Goal: Find specific page/section: Find specific page/section

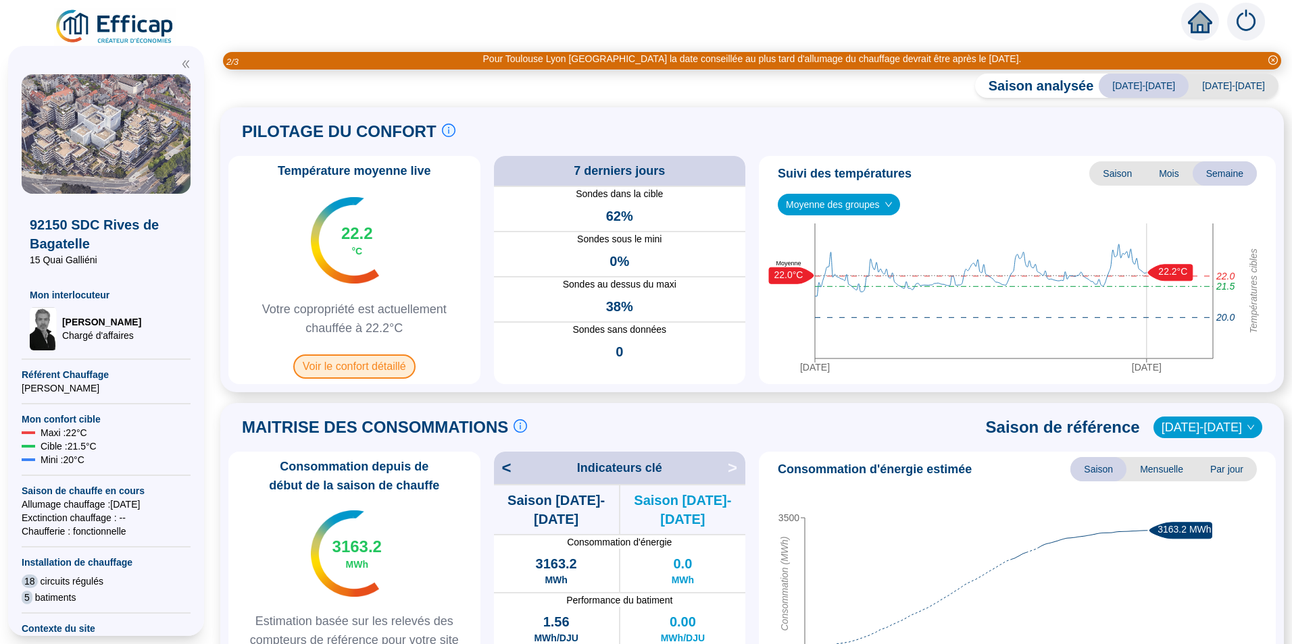
click at [392, 364] on span "Voir le confort détaillé" at bounding box center [354, 367] width 122 height 24
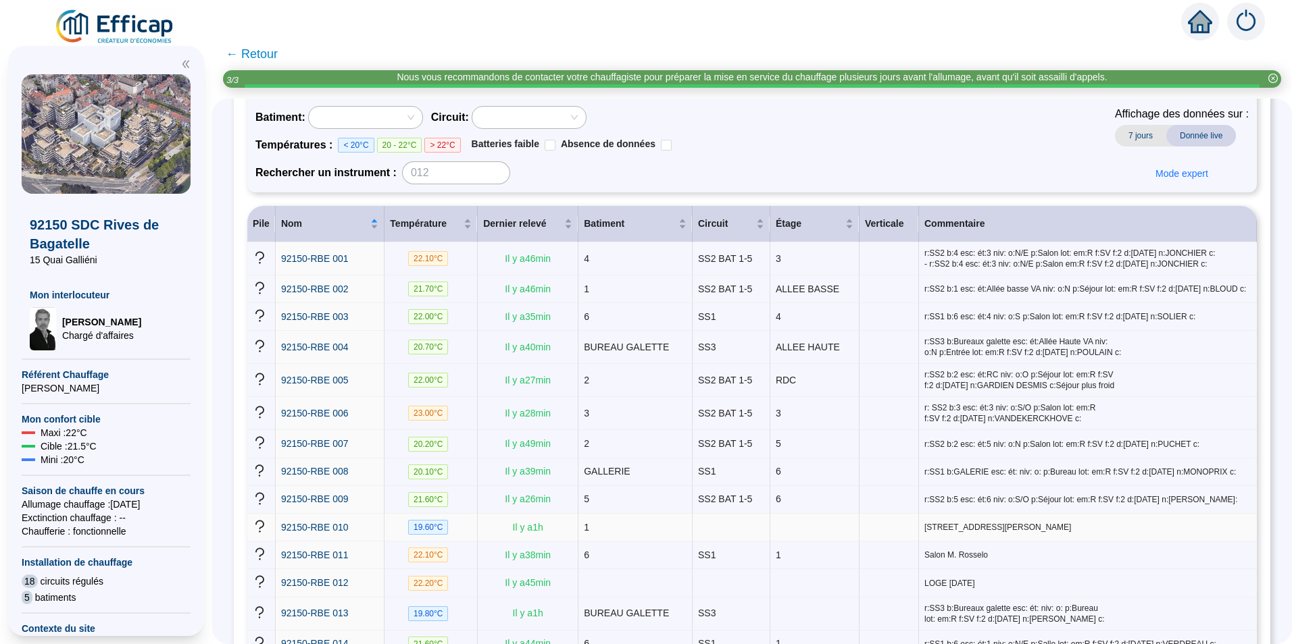
scroll to position [135, 0]
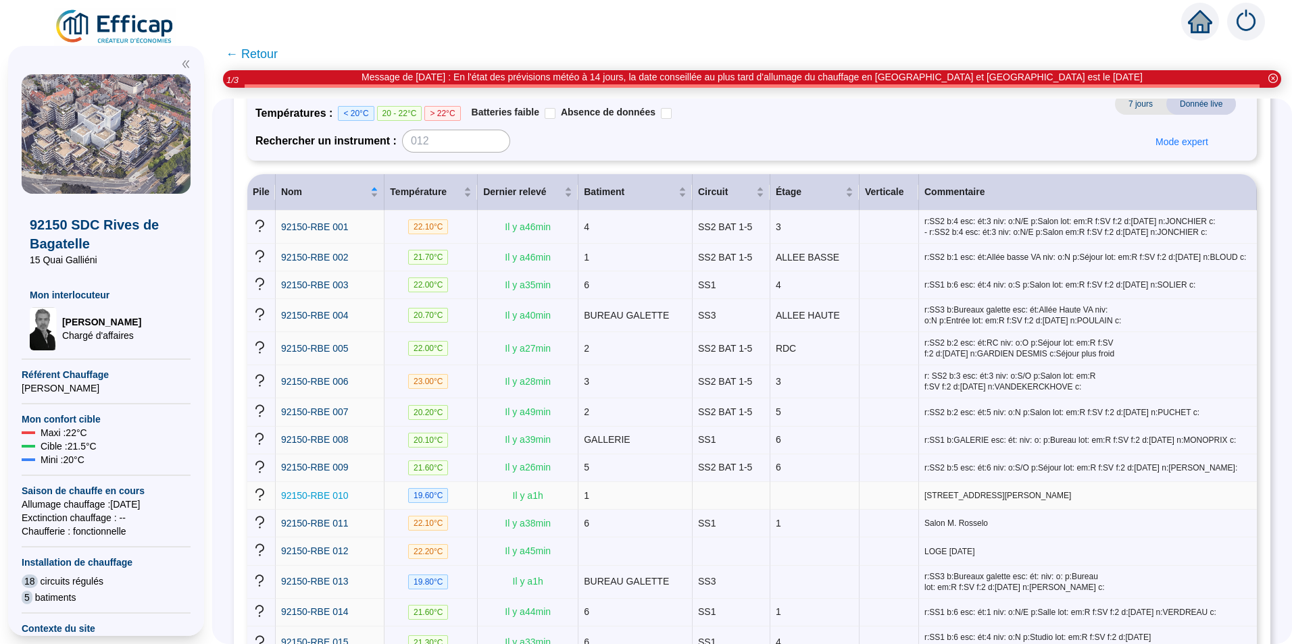
click at [345, 490] on span "92150-RBE 010" at bounding box center [315, 495] width 68 height 11
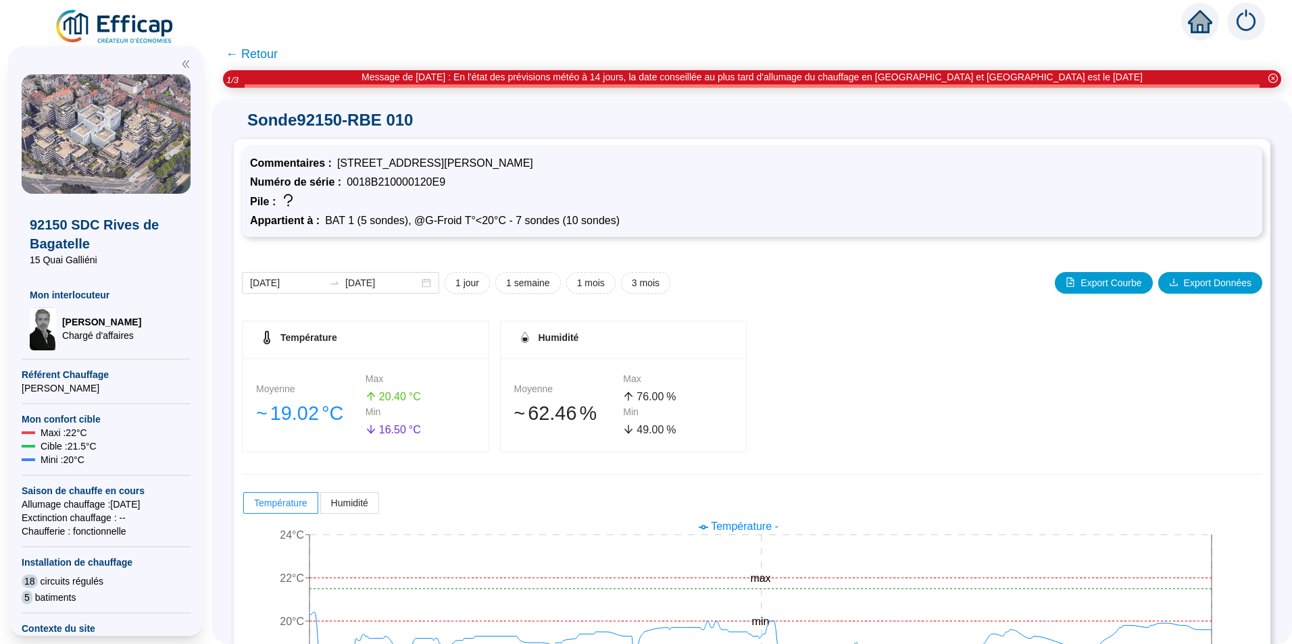
click at [261, 55] on span "← Retour" at bounding box center [252, 54] width 52 height 19
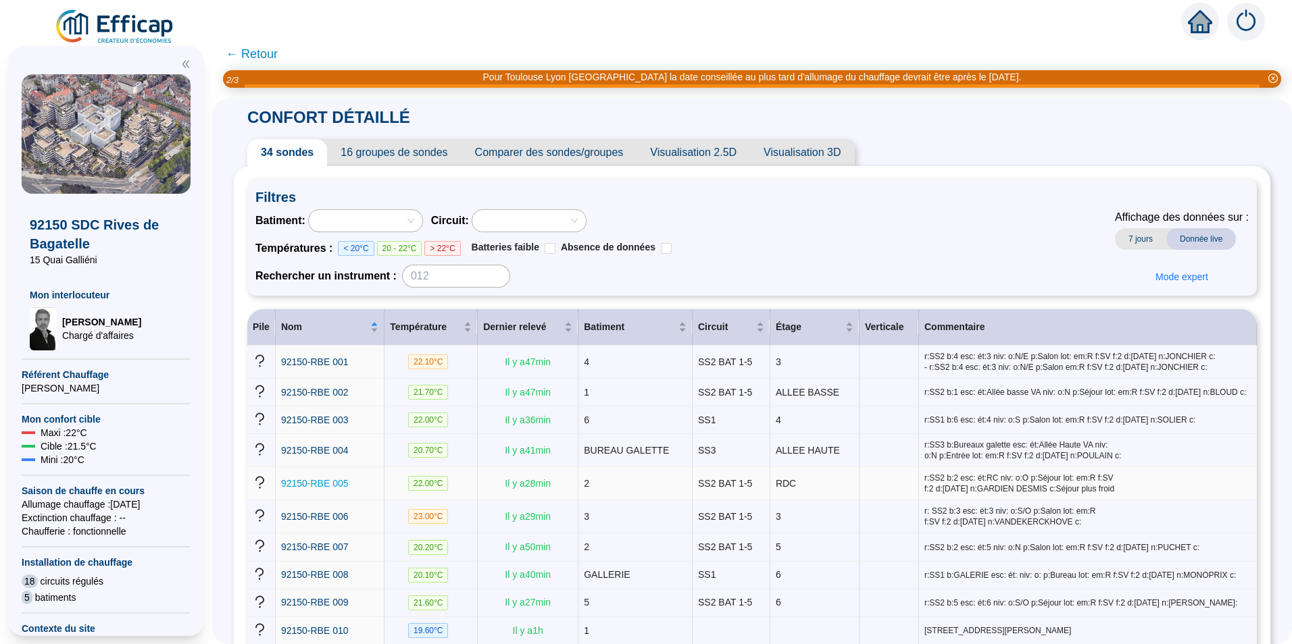
click at [340, 484] on span "92150-RBE 005" at bounding box center [315, 483] width 68 height 11
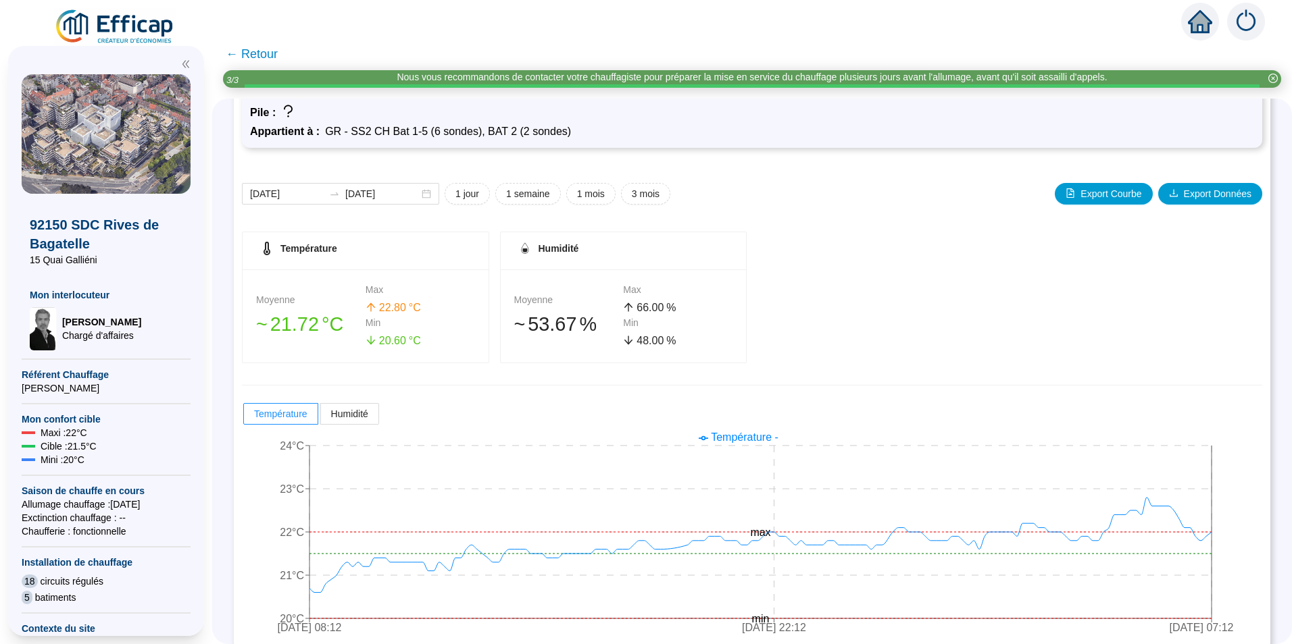
scroll to position [105, 0]
